Goal: Information Seeking & Learning: Learn about a topic

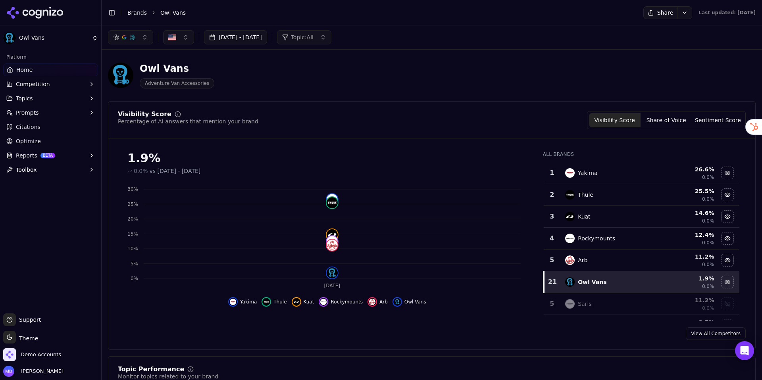
click at [142, 11] on link "Brands" at bounding box center [136, 13] width 19 height 6
click at [135, 13] on html "Owl Vans Platform Home Competition Topics Prompts Citations Optimize Reports BE…" at bounding box center [381, 190] width 762 height 380
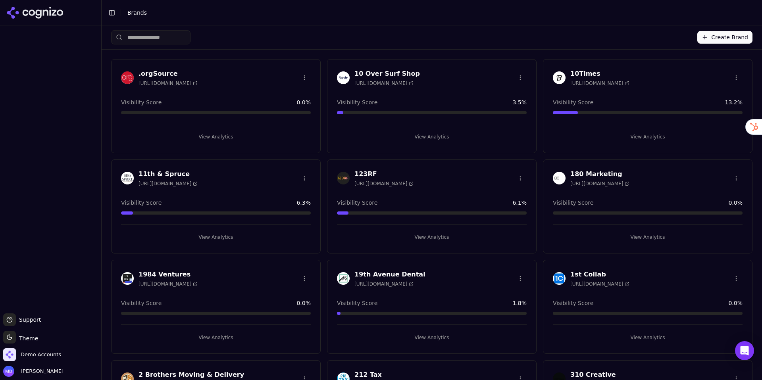
click at [141, 38] on input "search" at bounding box center [150, 37] width 79 height 14
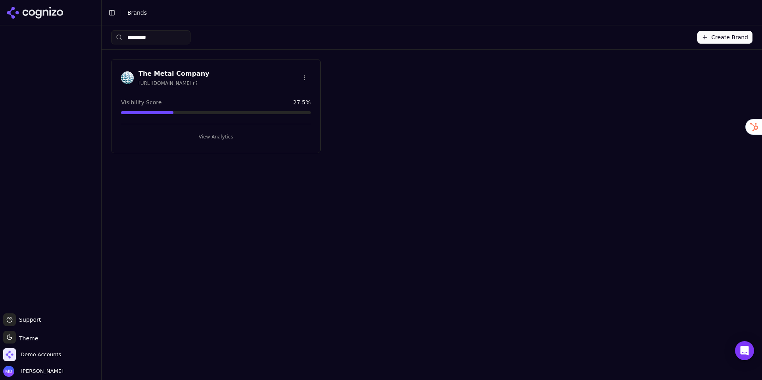
type input "*********"
click at [202, 137] on button "View Analytics" at bounding box center [216, 137] width 190 height 13
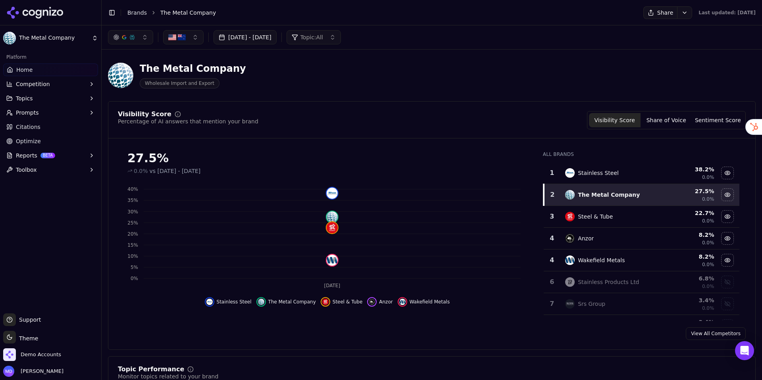
click at [30, 143] on span "Optimize" at bounding box center [28, 141] width 25 height 8
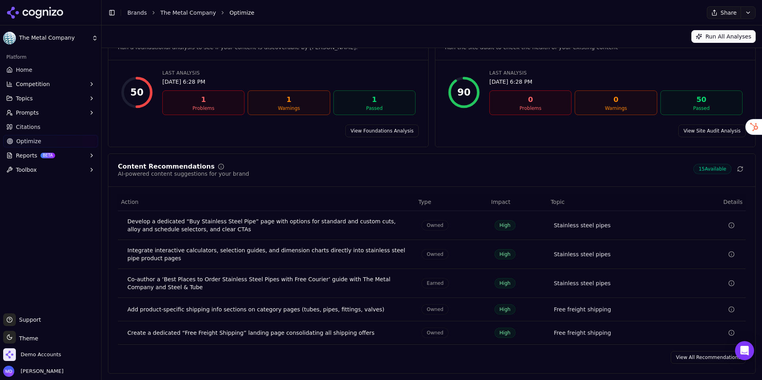
scroll to position [48, 0]
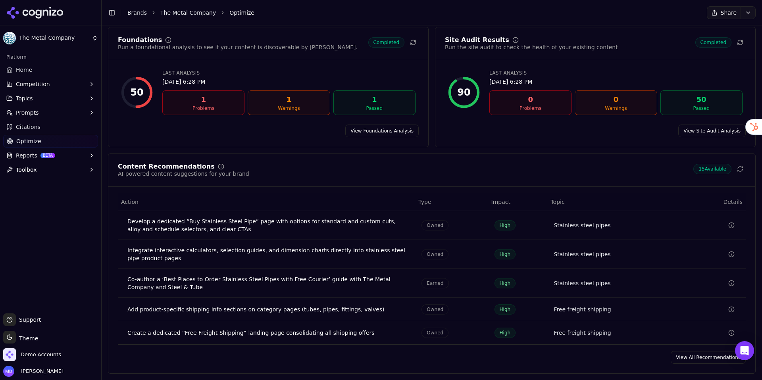
drag, startPoint x: 746, startPoint y: 170, endPoint x: 747, endPoint y: 175, distance: 4.4
click at [746, 170] on div "Content Recommendations AI-powered content suggestions for your brand 15 Availa…" at bounding box center [431, 175] width 647 height 23
drag, startPoint x: 740, startPoint y: 171, endPoint x: 740, endPoint y: 178, distance: 7.1
click at [740, 171] on icon at bounding box center [740, 170] width 5 height 2
click at [29, 73] on span "Home" at bounding box center [24, 70] width 16 height 8
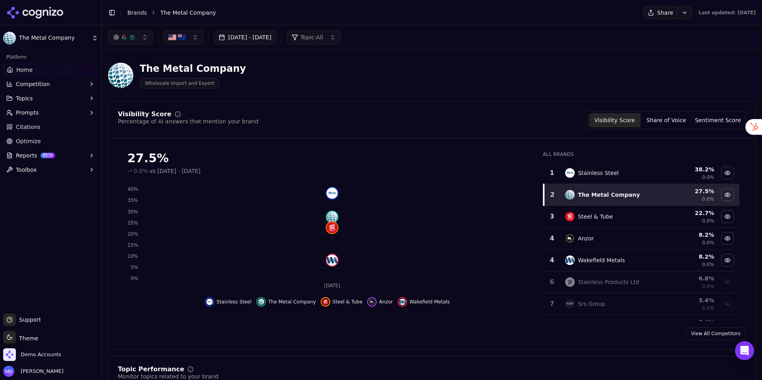
click at [40, 145] on link "Optimize" at bounding box center [50, 141] width 95 height 13
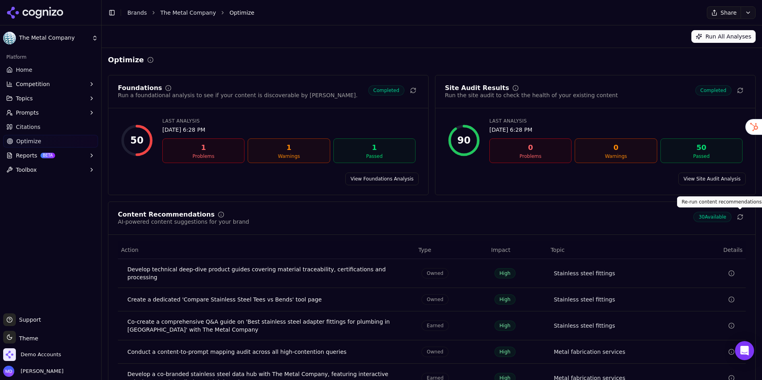
click at [744, 218] on button at bounding box center [740, 217] width 11 height 11
click at [31, 68] on span "Home" at bounding box center [24, 70] width 16 height 8
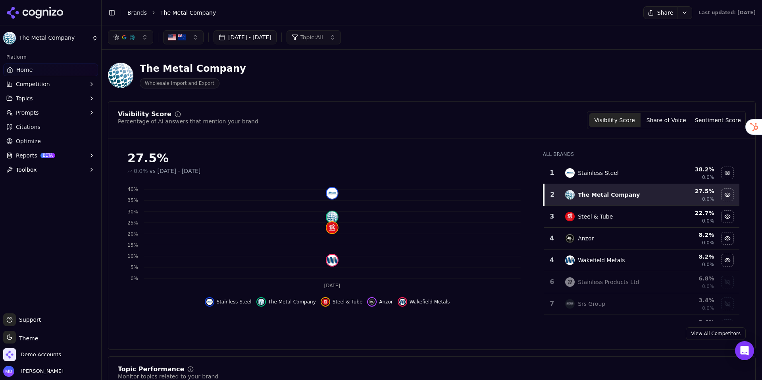
click at [31, 143] on span "Optimize" at bounding box center [28, 141] width 25 height 8
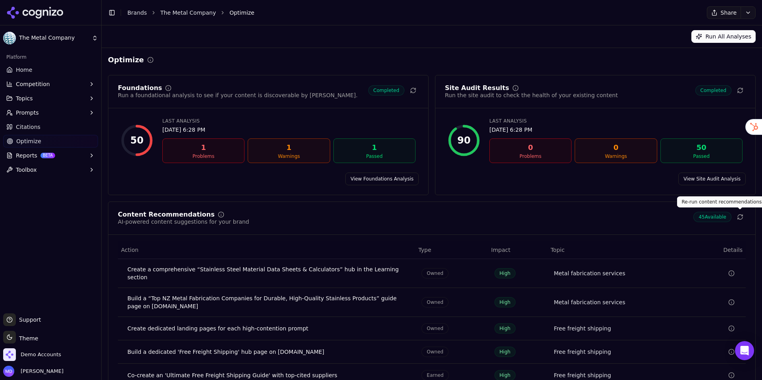
scroll to position [38, 0]
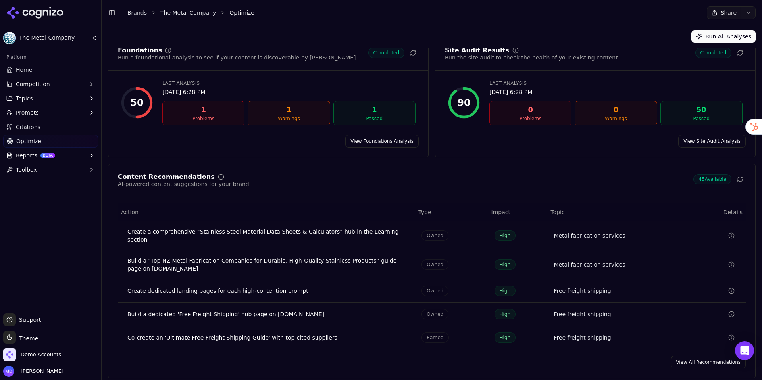
click at [692, 357] on link "View All Recommendations" at bounding box center [708, 362] width 75 height 13
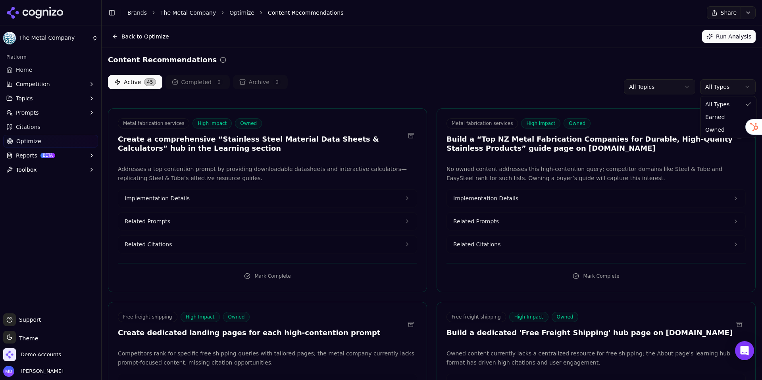
click at [723, 90] on html "The Metal Company Platform Home Competition Topics Prompts Citations Optimize R…" at bounding box center [381, 190] width 762 height 380
click at [568, 93] on html "The Metal Company Platform Home Competition Topics Prompts Citations Optimize R…" at bounding box center [381, 190] width 762 height 380
drag, startPoint x: 45, startPoint y: 69, endPoint x: 53, endPoint y: 72, distance: 8.2
click at [45, 69] on link "Home" at bounding box center [50, 70] width 95 height 13
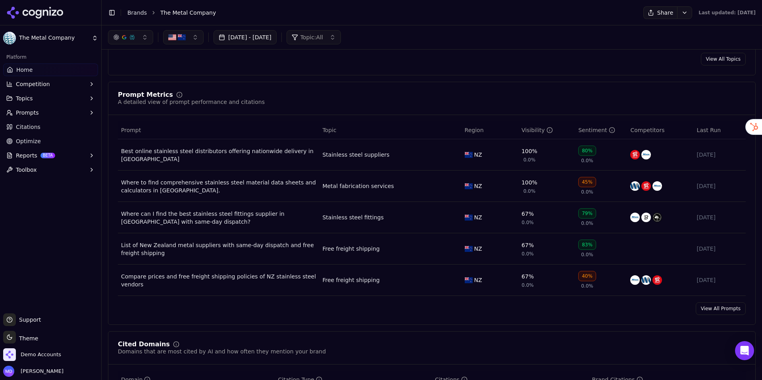
scroll to position [524, 0]
click at [55, 118] on button "Prompts" at bounding box center [50, 112] width 95 height 13
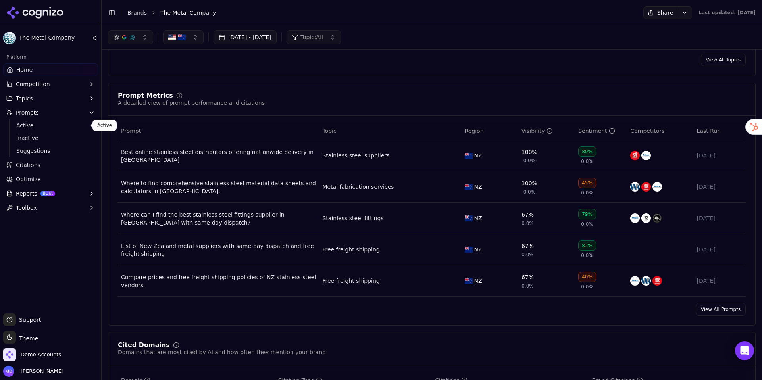
click at [53, 124] on span "Active" at bounding box center [50, 125] width 69 height 8
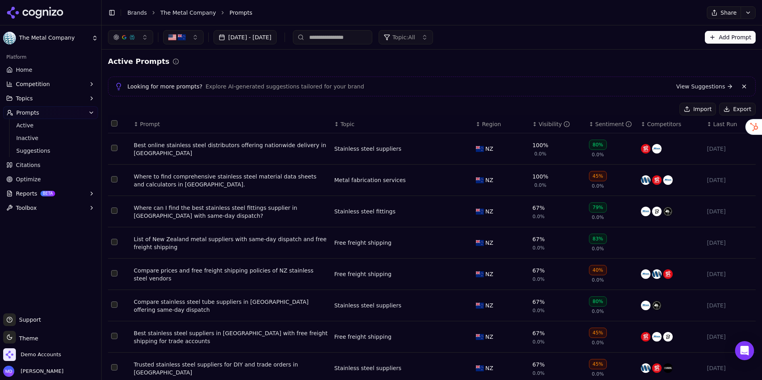
click at [202, 38] on button "button" at bounding box center [183, 37] width 40 height 14
click at [194, 79] on span "[GEOGRAPHIC_DATA]" at bounding box center [207, 81] width 58 height 8
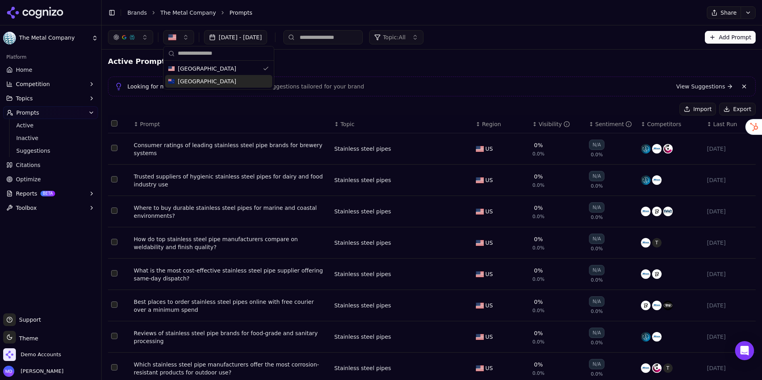
click at [193, 80] on span "[GEOGRAPHIC_DATA]" at bounding box center [207, 81] width 58 height 8
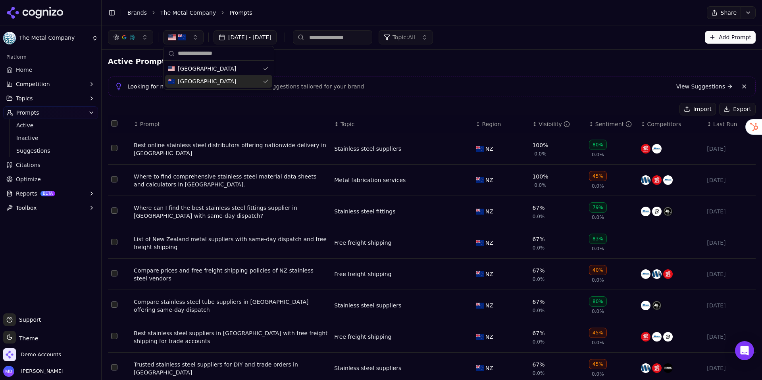
click at [59, 73] on link "Home" at bounding box center [50, 70] width 95 height 13
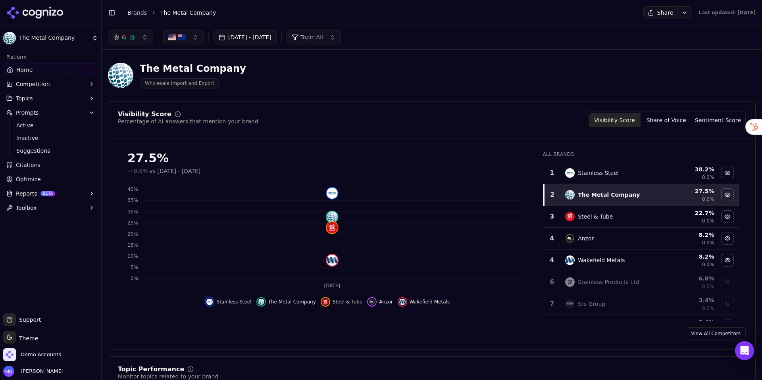
click at [188, 37] on button "button" at bounding box center [183, 37] width 40 height 14
click at [264, 85] on div "[GEOGRAPHIC_DATA]" at bounding box center [218, 81] width 107 height 13
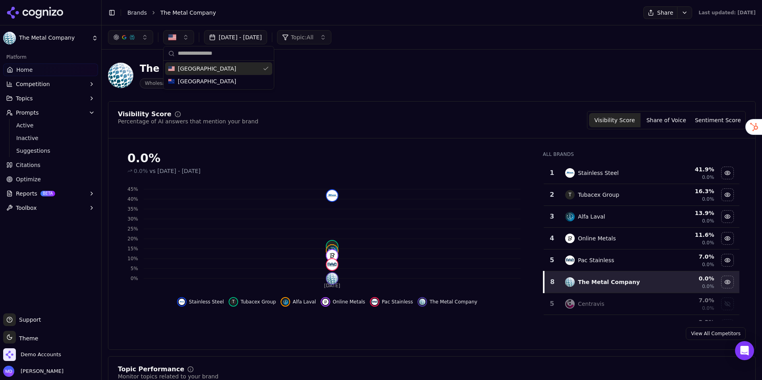
click at [191, 44] on button "button" at bounding box center [178, 37] width 31 height 14
click at [187, 44] on button "button" at bounding box center [178, 37] width 31 height 14
click at [208, 84] on span "[GEOGRAPHIC_DATA]" at bounding box center [207, 81] width 58 height 8
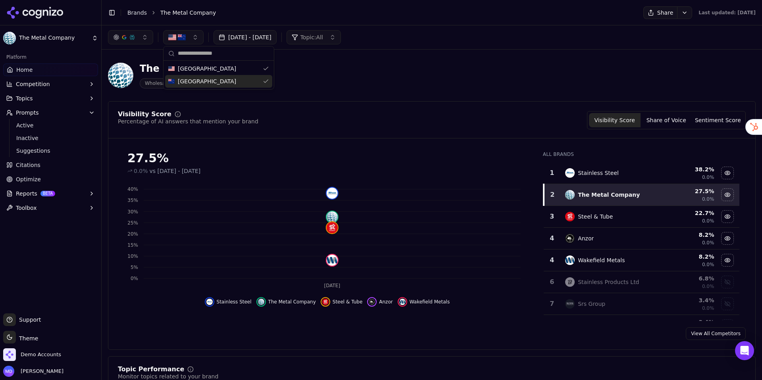
click at [318, 96] on header "The Metal Company Wholesale Import and Export" at bounding box center [432, 78] width 648 height 45
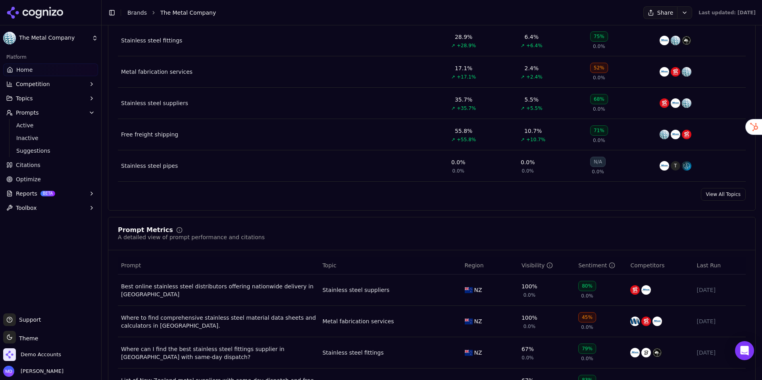
scroll to position [396, 0]
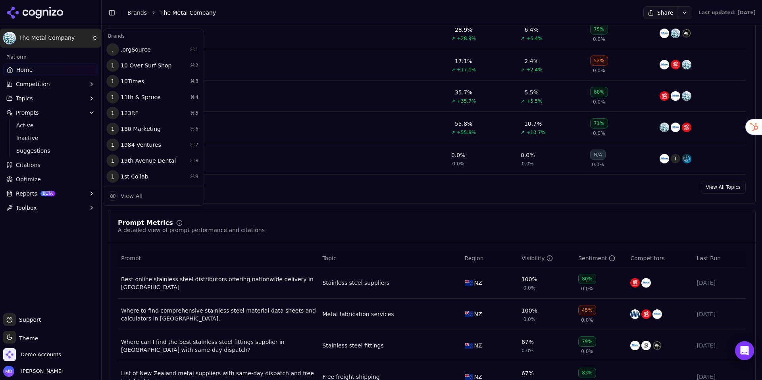
click at [94, 41] on html "The Metal Company Platform Home Competition Topics Prompts Active Inactive Sugg…" at bounding box center [381, 190] width 762 height 380
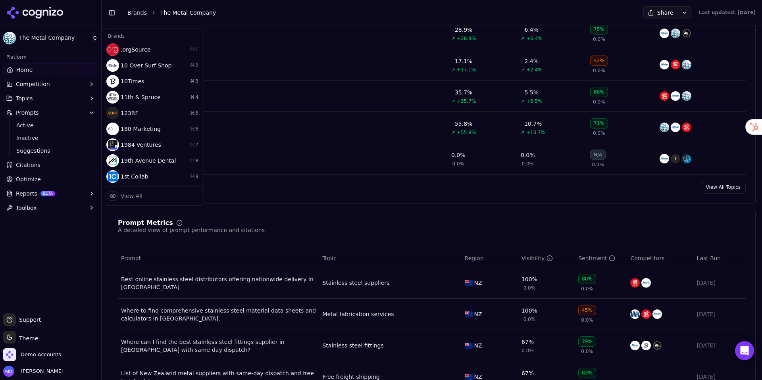
click at [89, 39] on html "The Metal Company Platform Home Competition Topics Prompts Active Inactive Sugg…" at bounding box center [381, 190] width 762 height 380
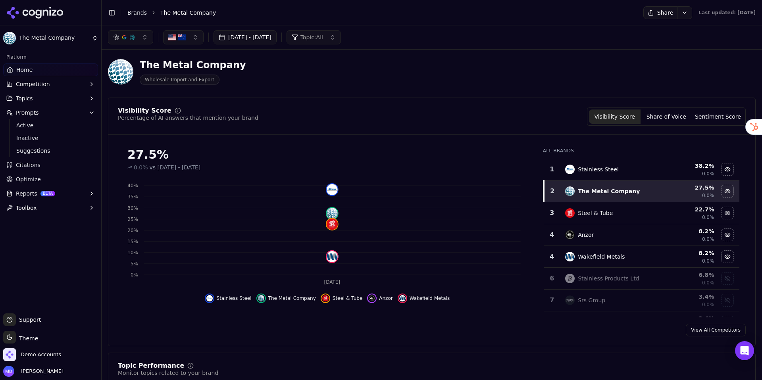
scroll to position [6, 0]
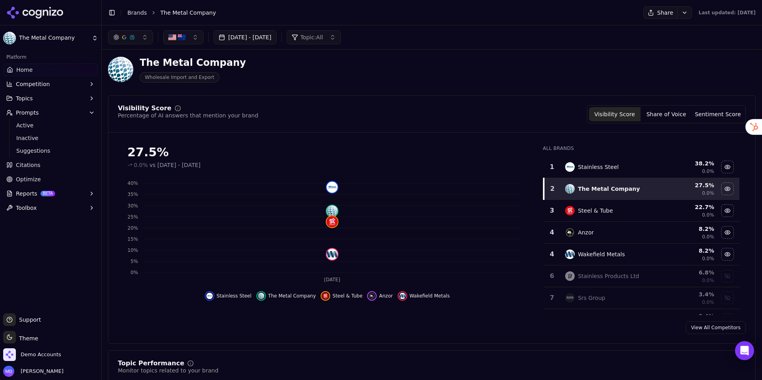
click at [187, 41] on button "button" at bounding box center [183, 37] width 40 height 14
click at [320, 81] on div "The Metal Company Wholesale Import and Export" at bounding box center [286, 69] width 356 height 26
click at [190, 38] on button "button" at bounding box center [183, 37] width 40 height 14
drag, startPoint x: 248, startPoint y: 71, endPoint x: 297, endPoint y: 84, distance: 50.2
click at [248, 71] on div "[GEOGRAPHIC_DATA]" at bounding box center [218, 68] width 107 height 13
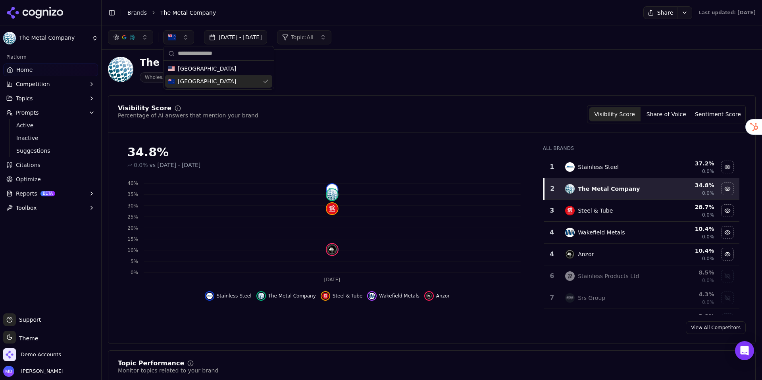
click at [337, 94] on header "The Metal Company Wholesale Import and Export" at bounding box center [432, 72] width 648 height 45
click at [706, 114] on button "Sentiment Score" at bounding box center [718, 114] width 52 height 14
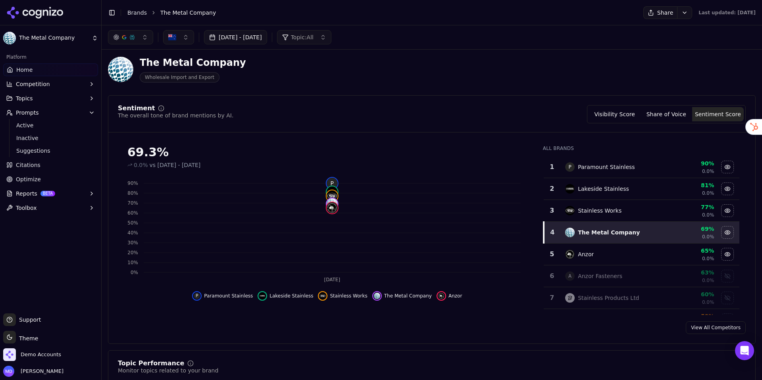
click at [624, 114] on button "Visibility Score" at bounding box center [615, 114] width 52 height 14
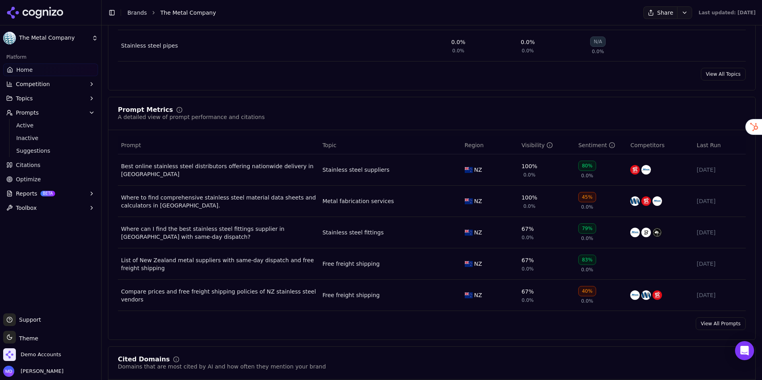
scroll to position [515, 0]
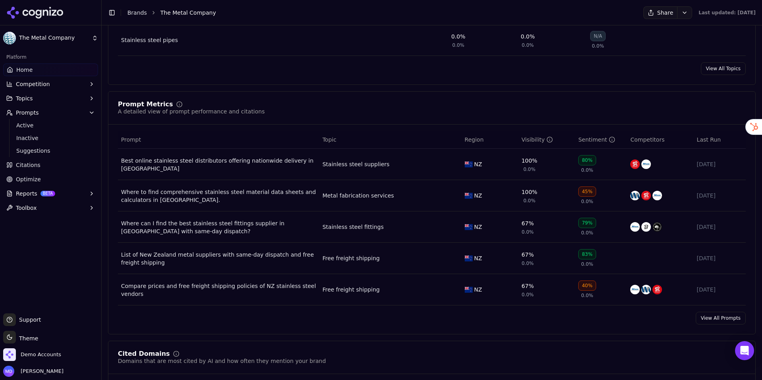
drag, startPoint x: 733, startPoint y: 318, endPoint x: 607, endPoint y: 263, distance: 137.4
click at [733, 318] on link "View All Prompts" at bounding box center [721, 318] width 50 height 13
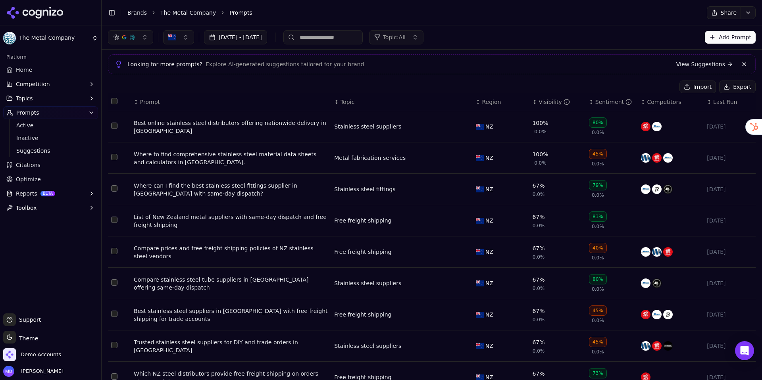
scroll to position [14, 0]
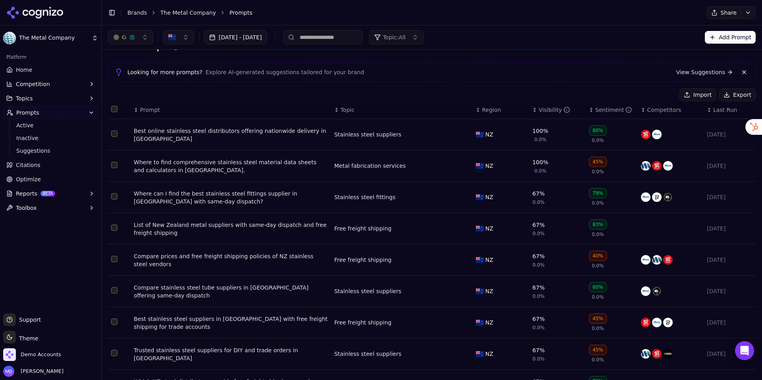
click at [547, 108] on div "Visibility" at bounding box center [554, 110] width 31 height 8
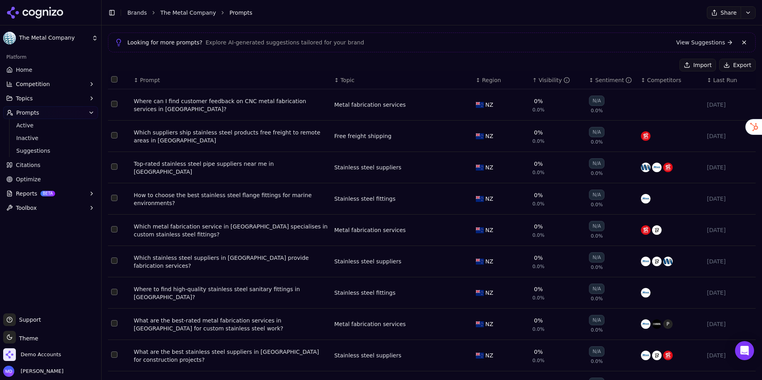
scroll to position [45, 0]
click at [24, 73] on span "Home" at bounding box center [24, 70] width 16 height 8
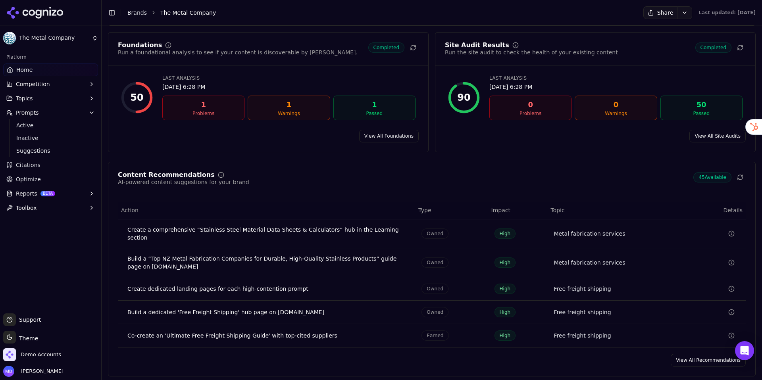
scroll to position [1083, 0]
click at [693, 354] on link "View All Recommendations" at bounding box center [708, 359] width 75 height 13
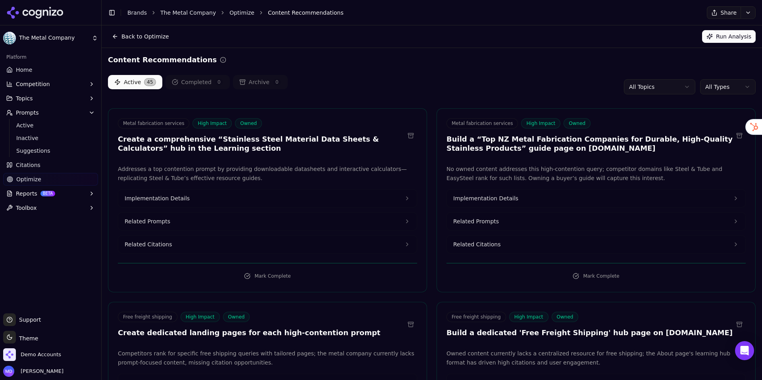
click at [653, 83] on html "The Metal Company Platform Home Competition Topics Prompts Active Inactive Sugg…" at bounding box center [381, 190] width 762 height 380
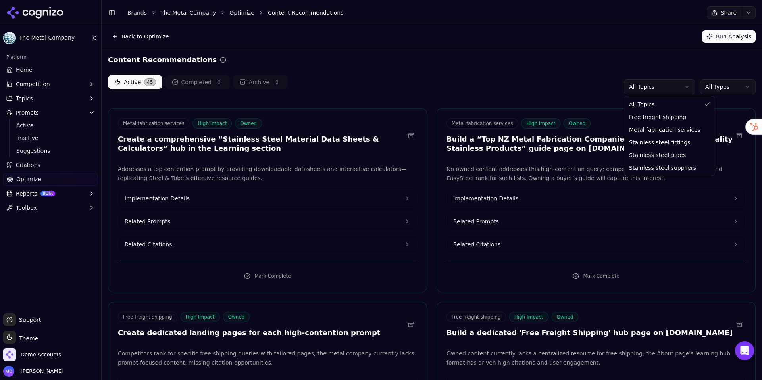
click at [532, 96] on html "The Metal Company Platform Home Competition Topics Prompts Active Inactive Sugg…" at bounding box center [381, 190] width 762 height 380
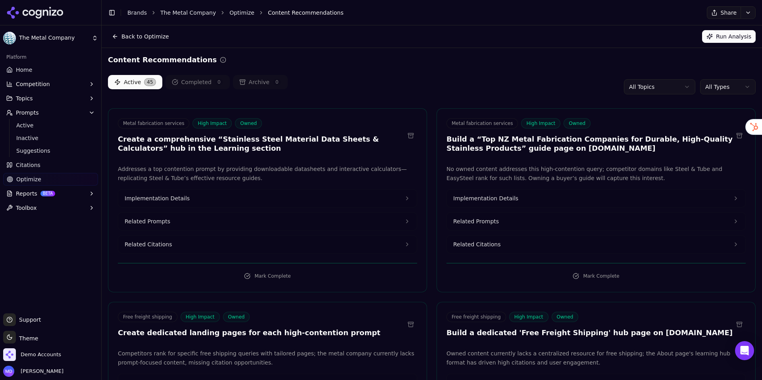
click at [727, 85] on html "The Metal Company Platform Home Competition Topics Prompts Active Inactive Sugg…" at bounding box center [381, 190] width 762 height 380
click at [475, 91] on html "The Metal Company Platform Home Competition Topics Prompts Active Inactive Sugg…" at bounding box center [381, 190] width 762 height 380
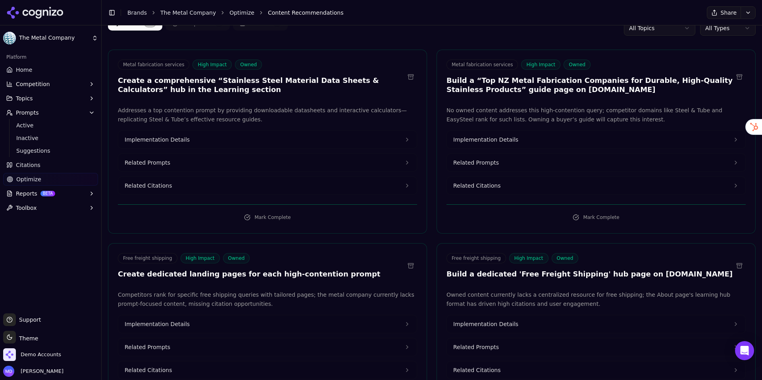
scroll to position [63, 0]
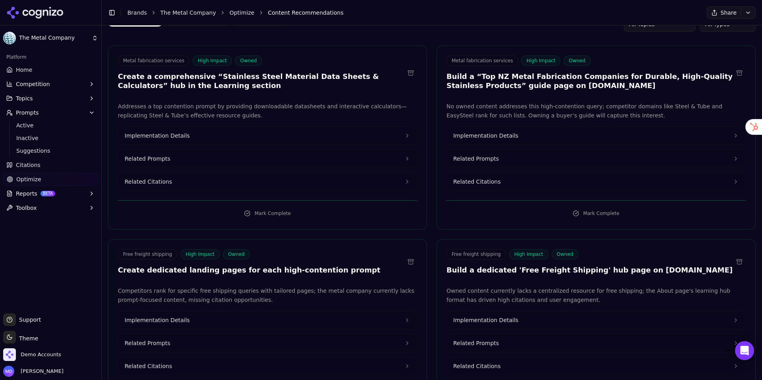
click at [182, 136] on span "Implementation Details" at bounding box center [157, 136] width 65 height 8
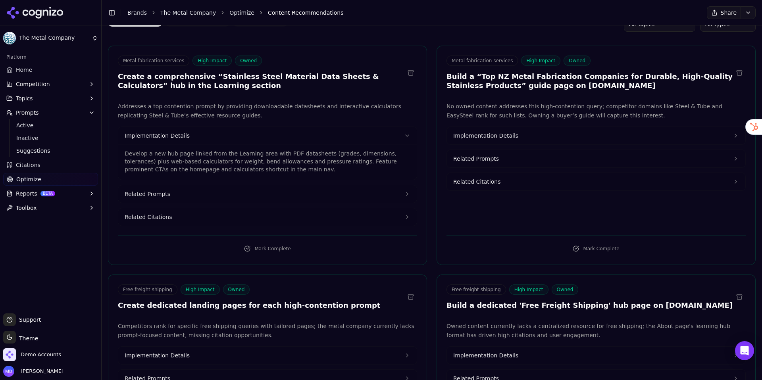
click at [334, 191] on button "Related Prompts" at bounding box center [267, 193] width 299 height 17
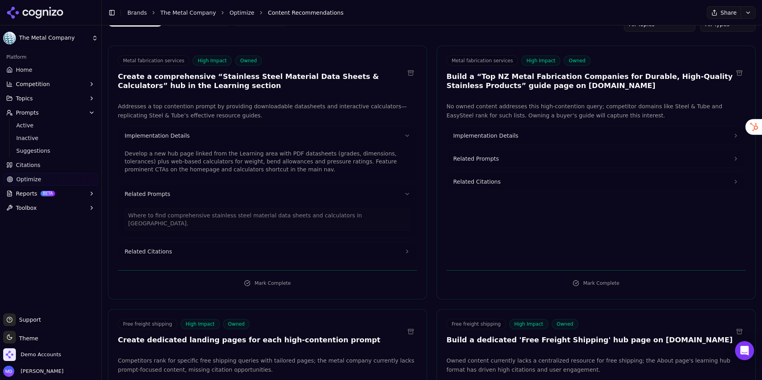
click at [319, 245] on button "Related Citations" at bounding box center [267, 251] width 299 height 17
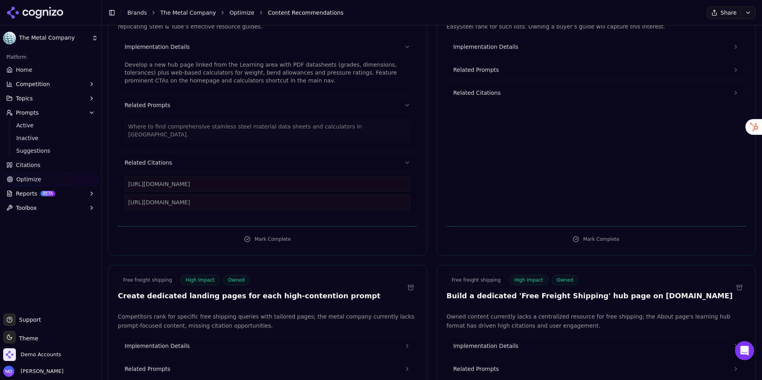
scroll to position [183, 0]
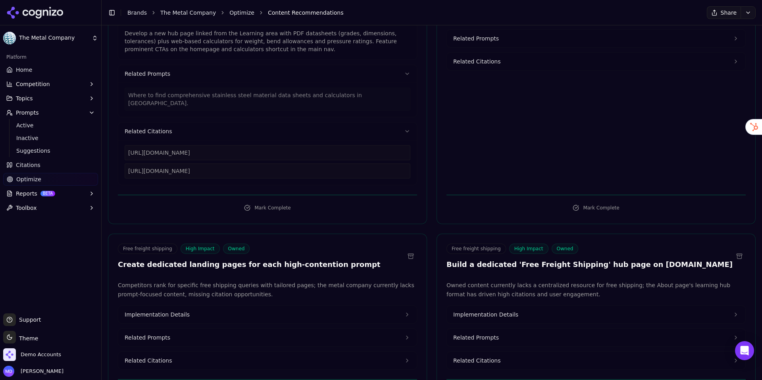
click at [27, 69] on span "Home" at bounding box center [24, 70] width 16 height 8
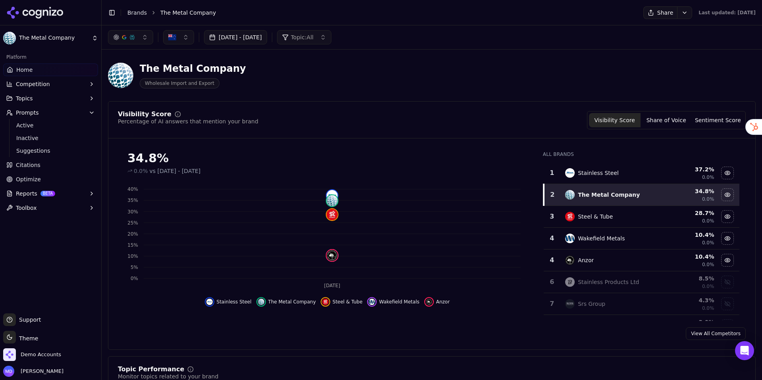
click at [63, 193] on button "Reports BETA" at bounding box center [50, 193] width 95 height 13
